Goal: Task Accomplishment & Management: Manage account settings

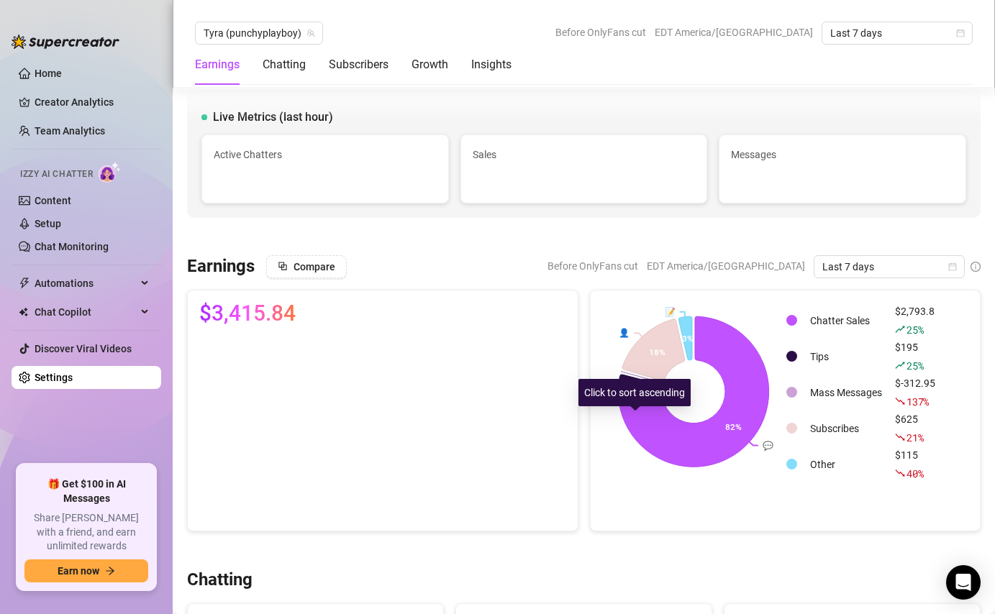
scroll to position [2731, 0]
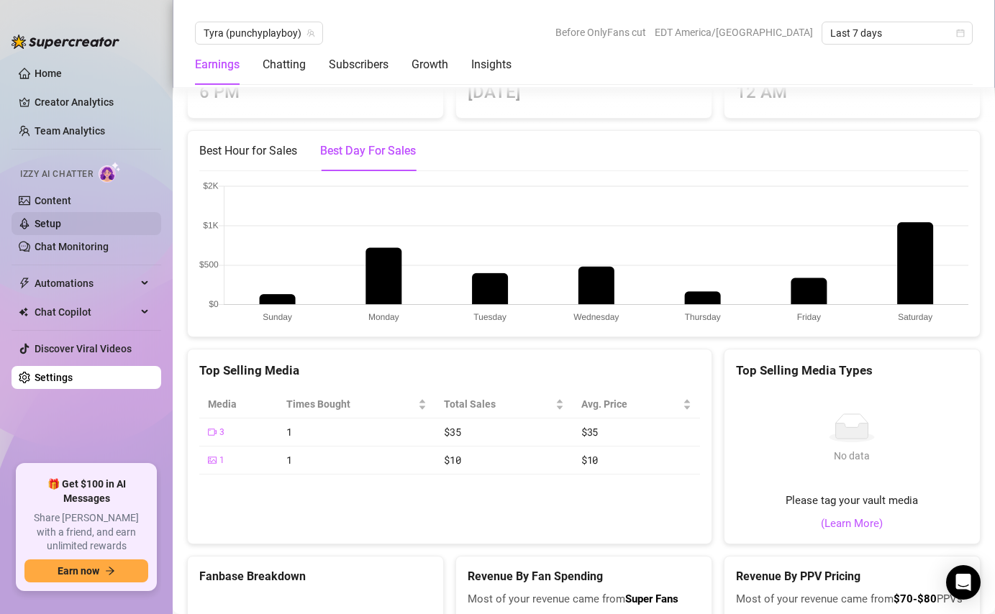
click at [61, 229] on link "Setup" at bounding box center [48, 224] width 27 height 12
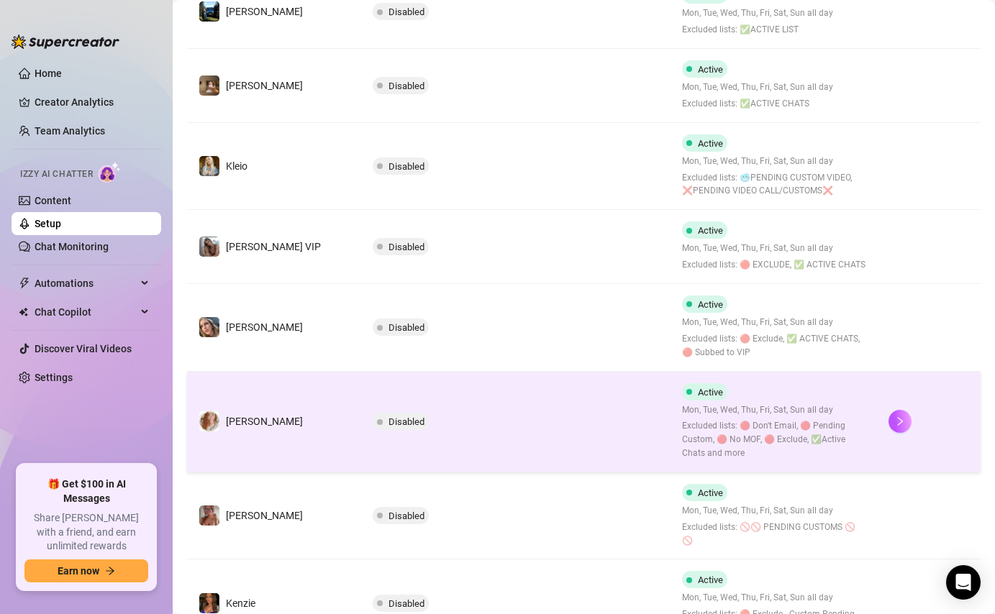
scroll to position [591, 0]
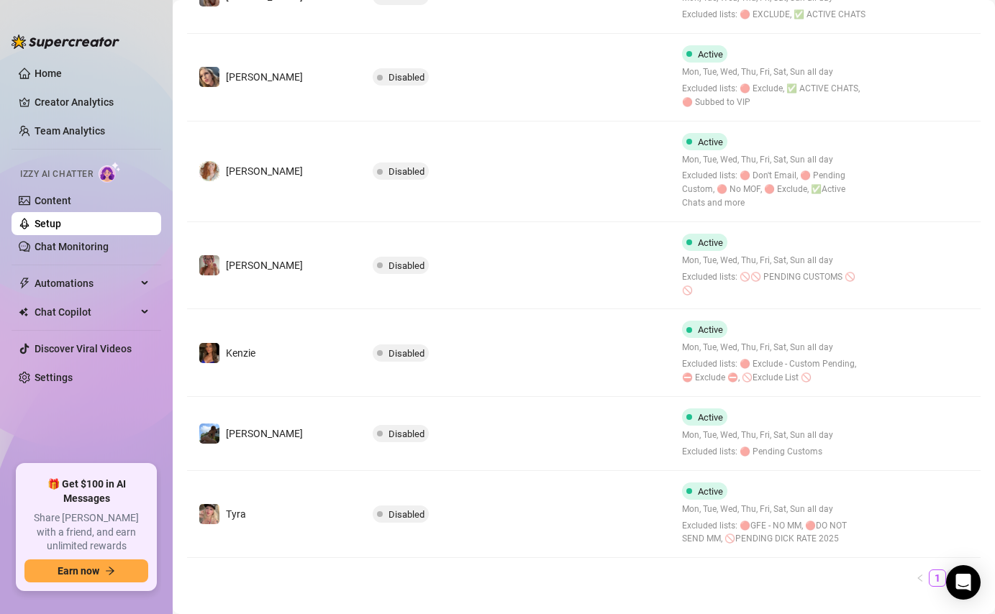
click at [947, 571] on link "2" at bounding box center [955, 579] width 16 height 16
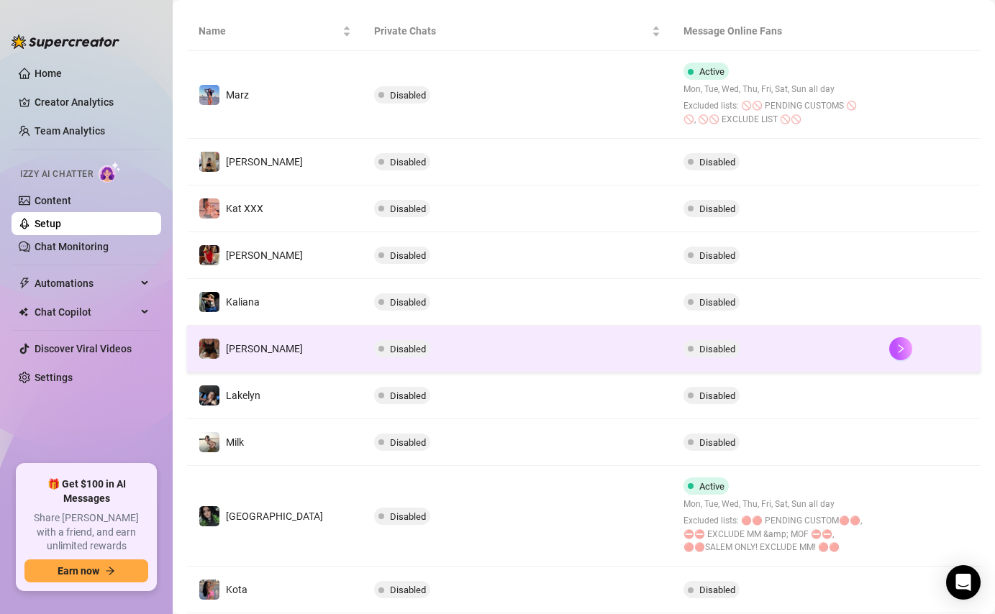
scroll to position [250, 0]
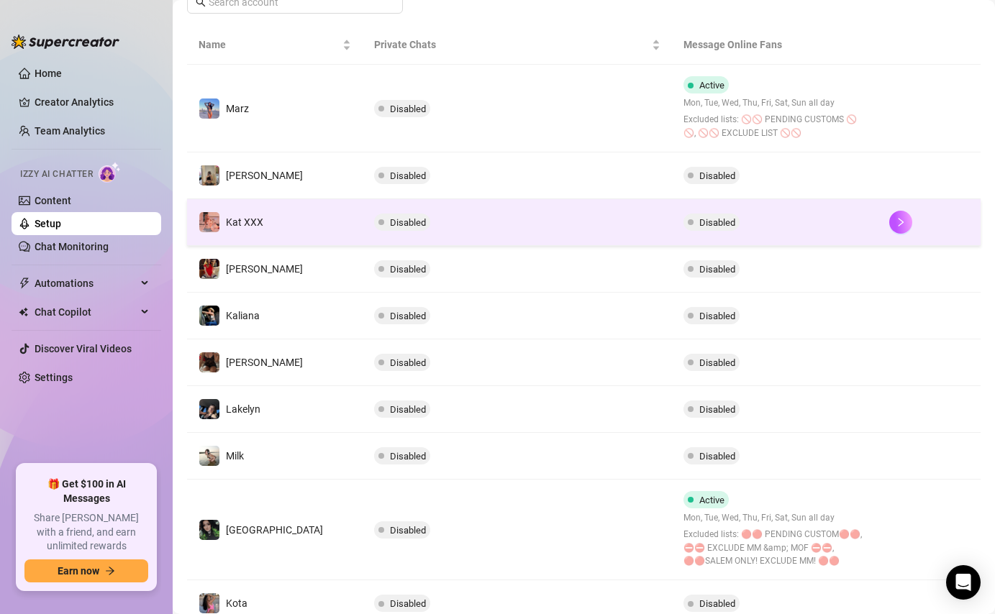
click at [714, 217] on span "Disabled" at bounding box center [712, 222] width 56 height 17
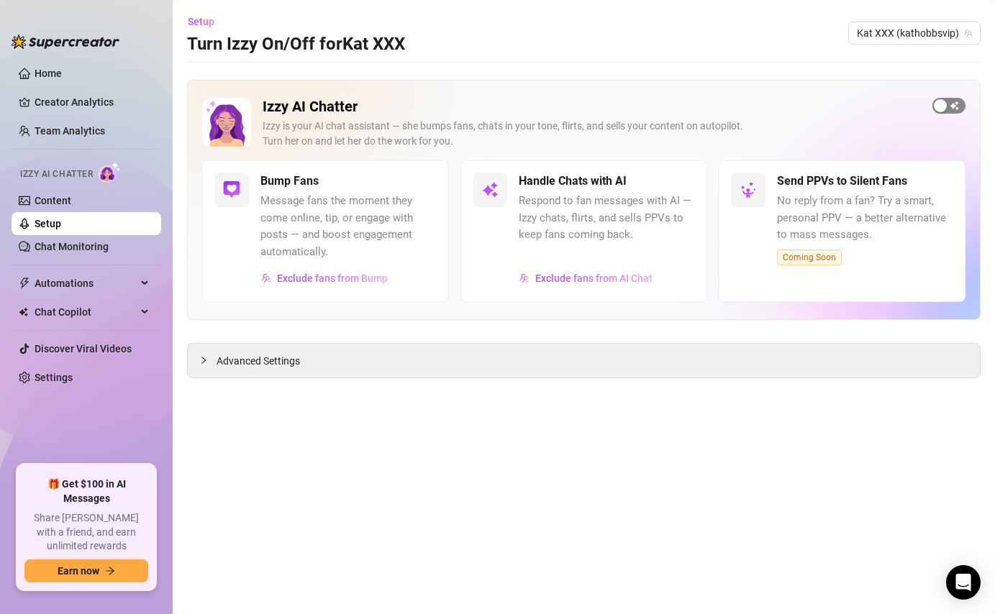
click at [947, 109] on button "button" at bounding box center [949, 106] width 33 height 16
click at [420, 187] on span "button" at bounding box center [421, 182] width 32 height 16
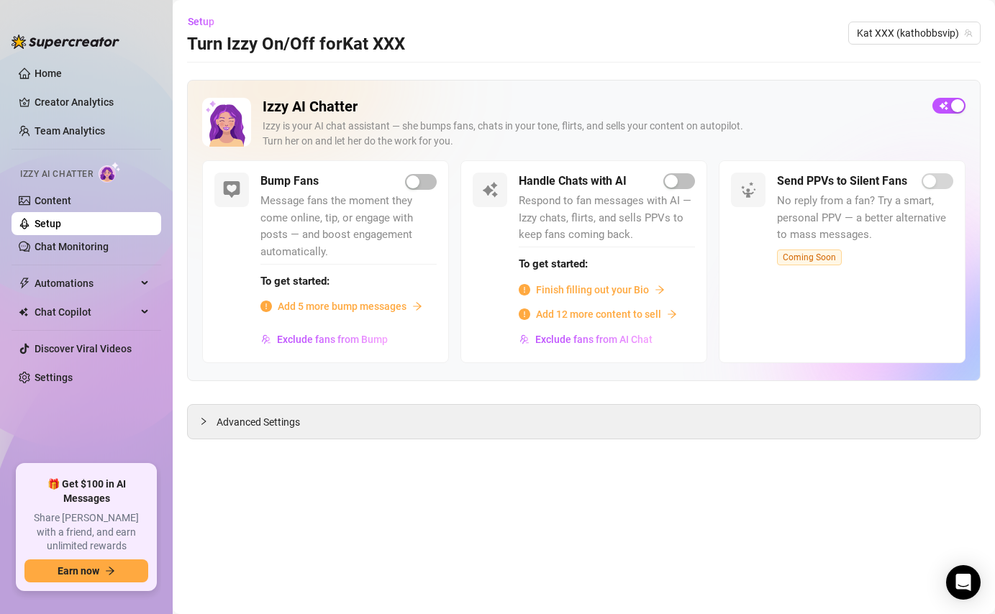
click at [334, 304] on span "Add 5 more bump messages" at bounding box center [342, 307] width 129 height 16
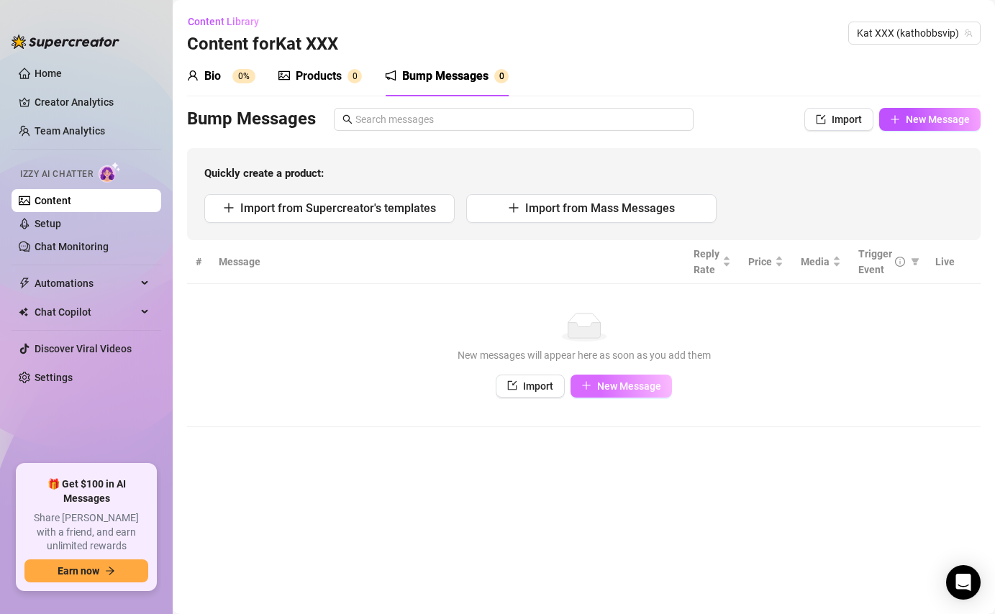
click at [613, 387] on span "New Message" at bounding box center [629, 387] width 64 height 12
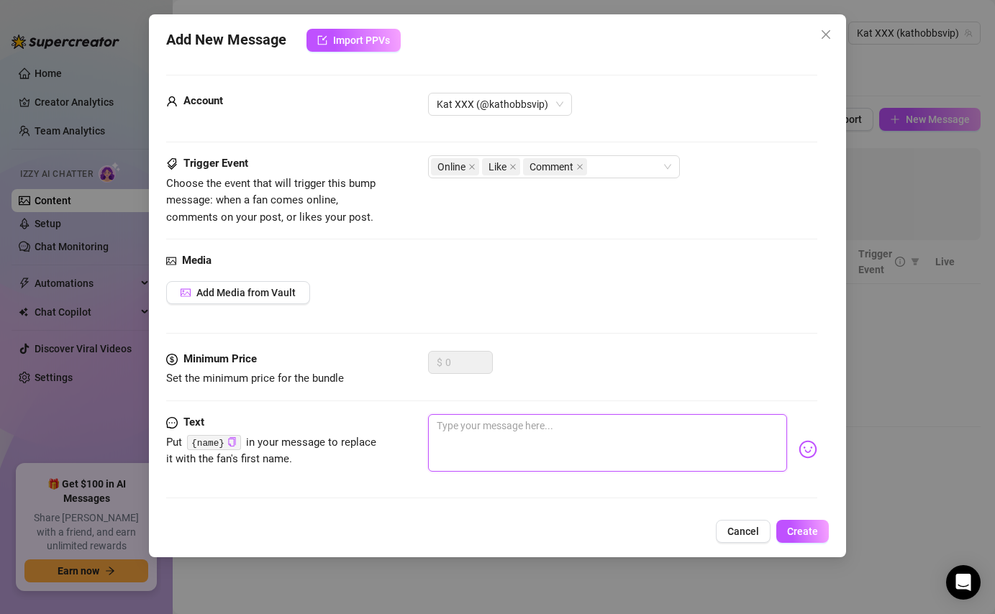
click at [473, 430] on textarea at bounding box center [607, 443] width 358 height 58
click at [476, 431] on textarea at bounding box center [607, 443] width 358 height 58
paste textarea "{name} how are you feeling rn? 👀"
type textarea "{name} how are you feeling rn? 👀"
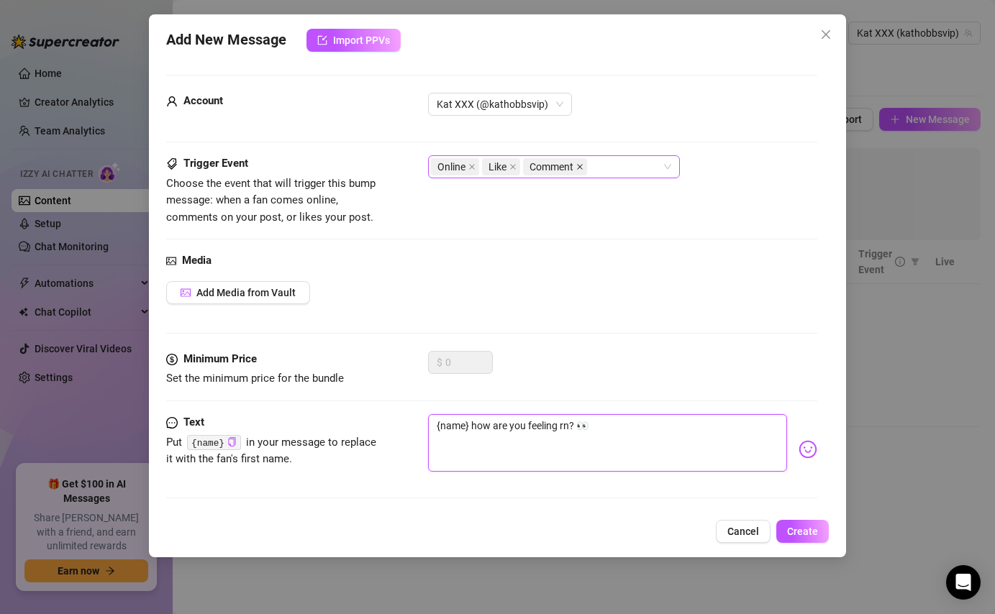
click at [579, 165] on icon "close" at bounding box center [579, 166] width 7 height 7
click at [514, 166] on icon "close" at bounding box center [514, 167] width 6 height 6
type textarea "{name} how are you feeling rn? 👀"
click at [818, 527] on button "Create" at bounding box center [802, 531] width 53 height 23
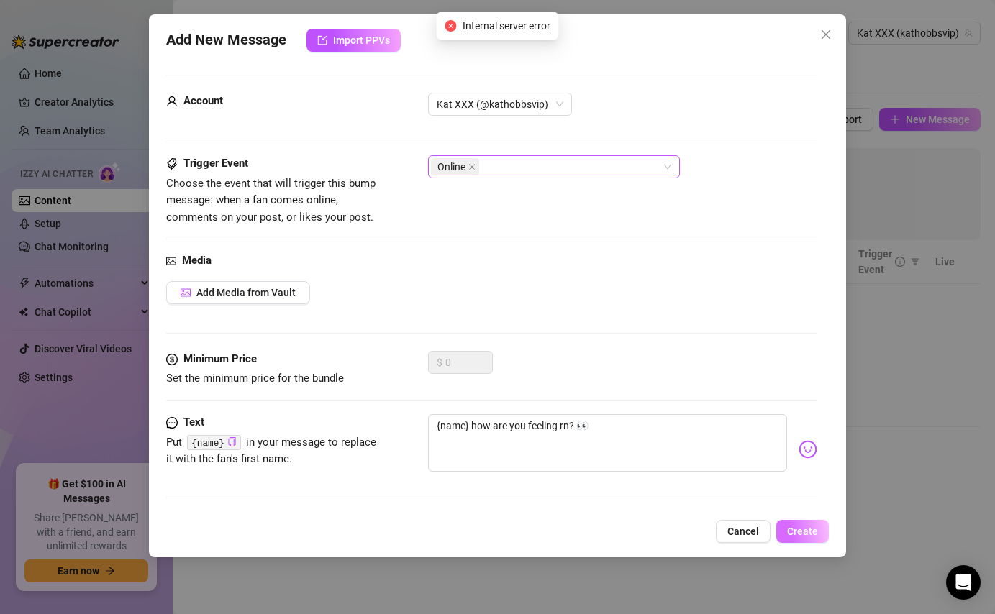
click at [802, 534] on span "Create" at bounding box center [802, 532] width 31 height 12
click at [741, 533] on span "Cancel" at bounding box center [743, 532] width 32 height 12
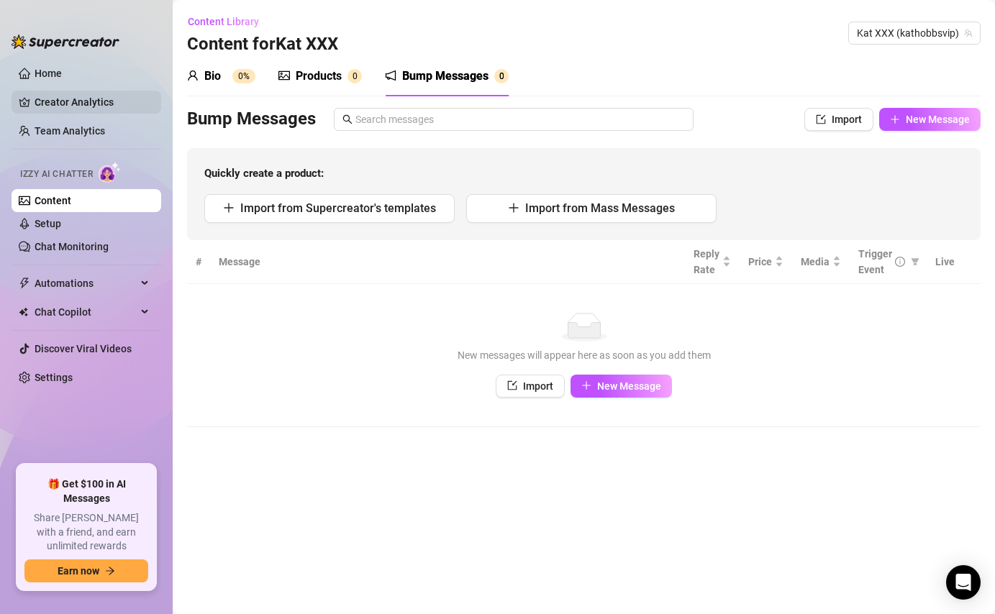
click at [56, 109] on link "Creator Analytics" at bounding box center [92, 102] width 115 height 23
